Goal: Navigation & Orientation: Understand site structure

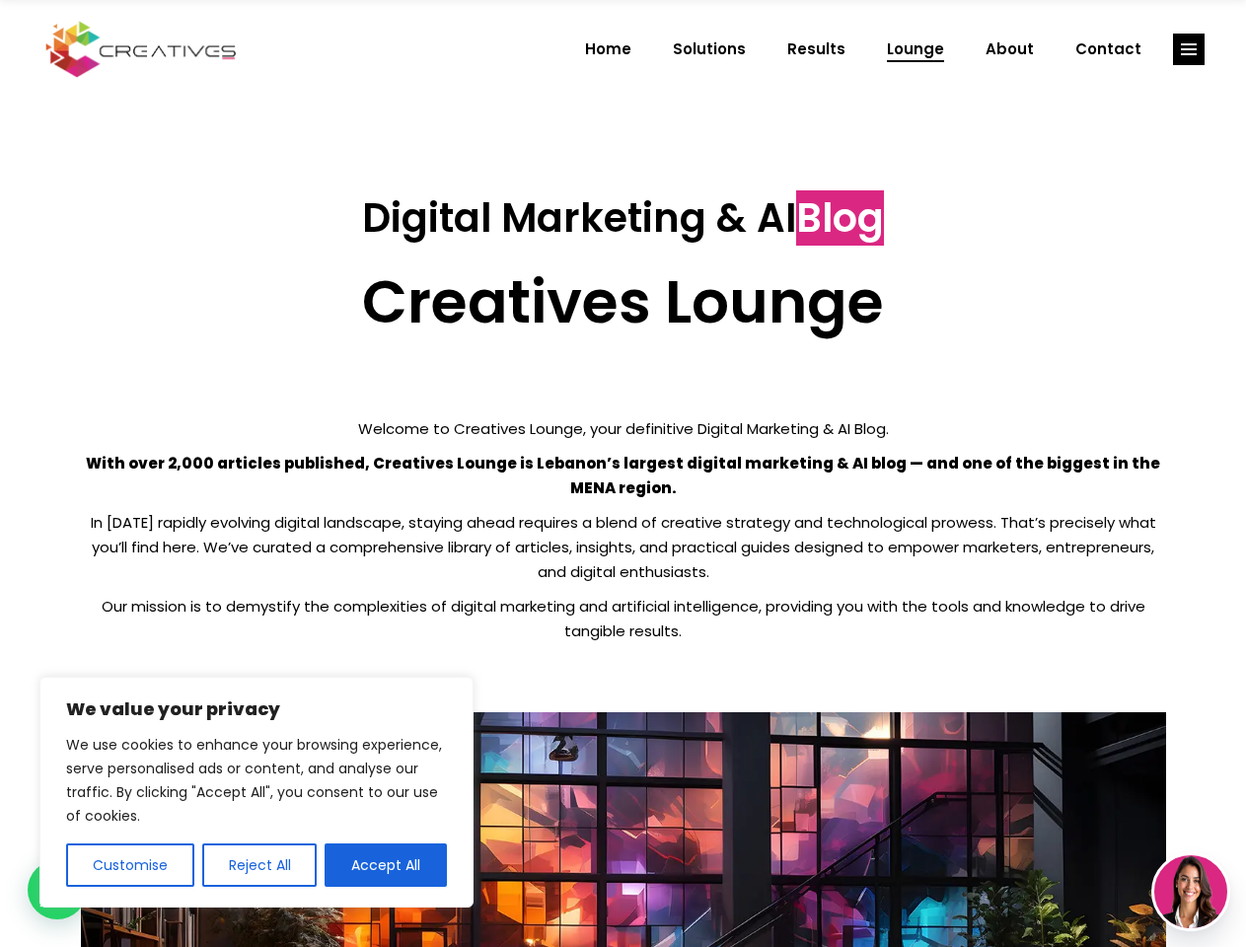
click at [622, 473] on p "With over 2,000 articles published, Creatives Lounge is Lebanon’s largest digit…" at bounding box center [623, 475] width 1085 height 49
click at [129, 865] on button "Customise" at bounding box center [130, 864] width 128 height 43
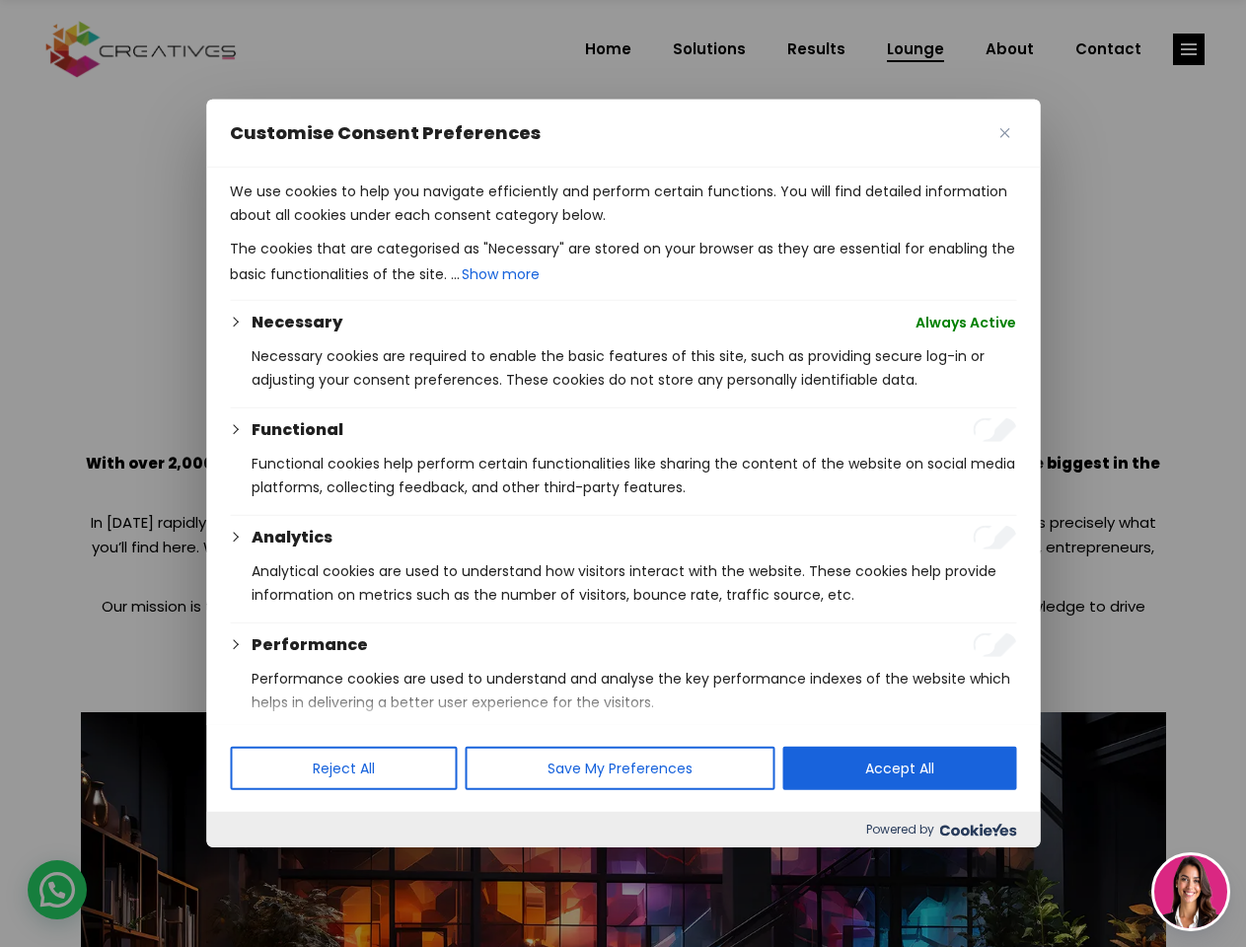
click at [258, 865] on div at bounding box center [623, 473] width 1246 height 947
click at [386, 227] on p "We use cookies to help you navigate efficiently and perform certain functions. …" at bounding box center [623, 203] width 786 height 47
click at [1189, 49] on div at bounding box center [623, 473] width 1246 height 947
click at [1190, 892] on img at bounding box center [1190, 891] width 73 height 73
